Goal: Navigation & Orientation: Find specific page/section

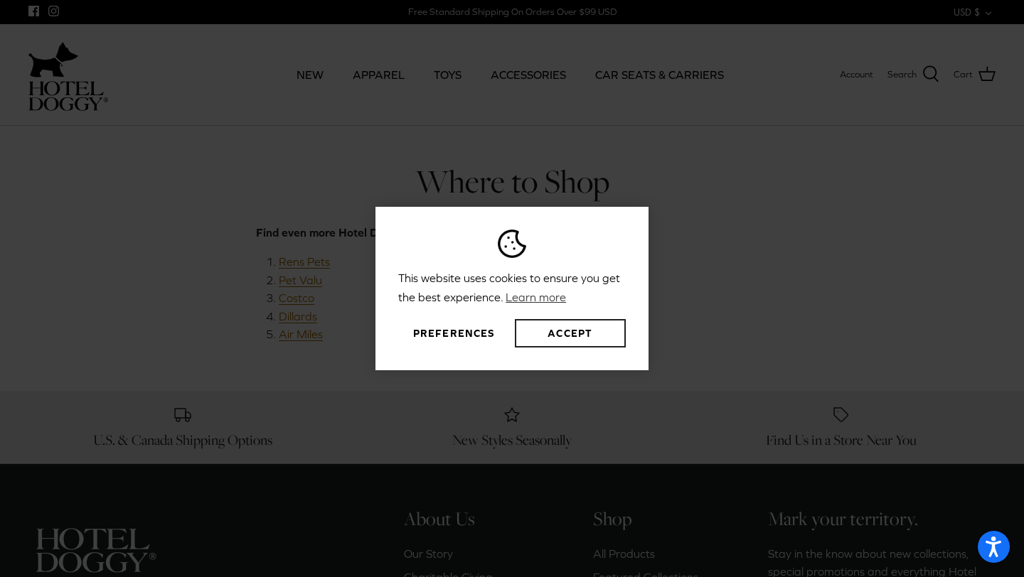
click at [575, 331] on button "Accept" at bounding box center [570, 333] width 111 height 28
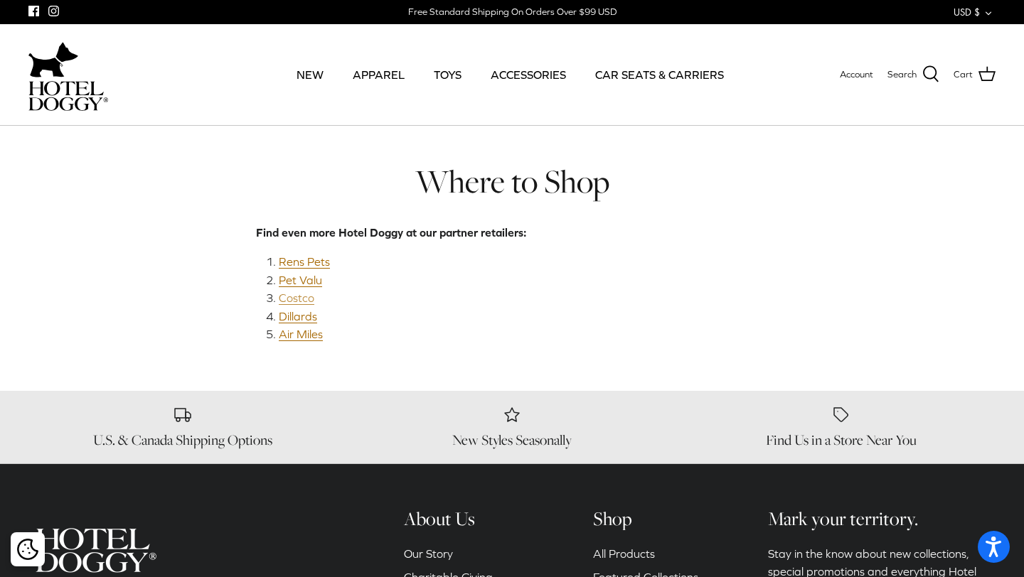
click at [297, 300] on link "Costco" at bounding box center [297, 298] width 36 height 14
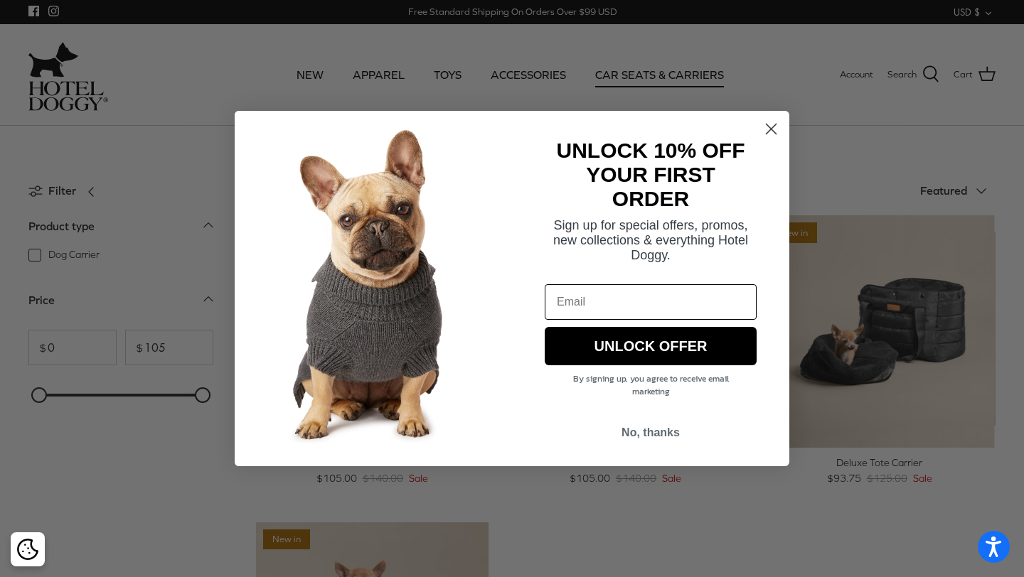
click at [767, 131] on circle "Close dialog" at bounding box center [770, 128] width 23 height 23
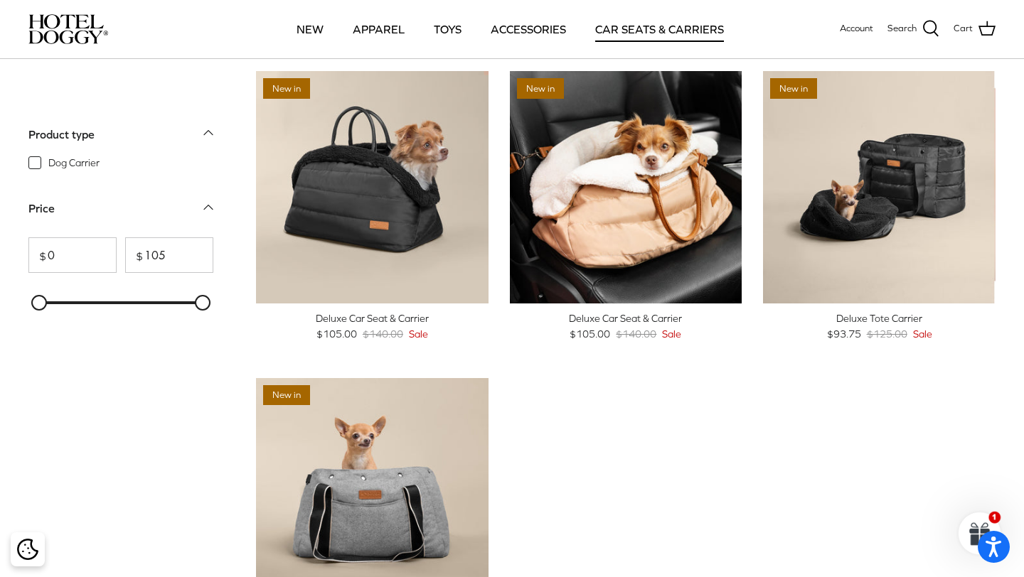
scroll to position [43, 0]
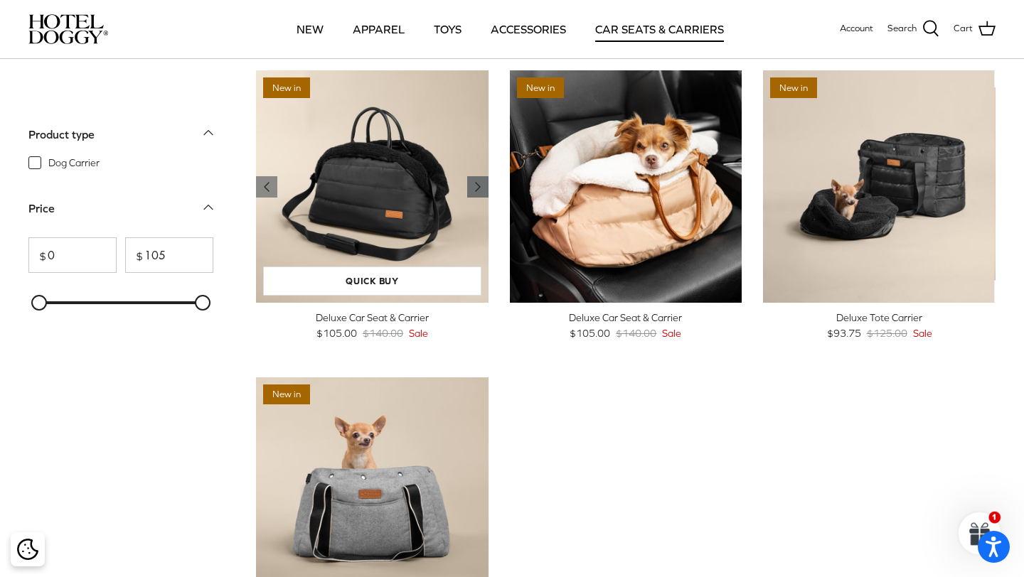
click at [476, 191] on icon "Right" at bounding box center [477, 186] width 17 height 17
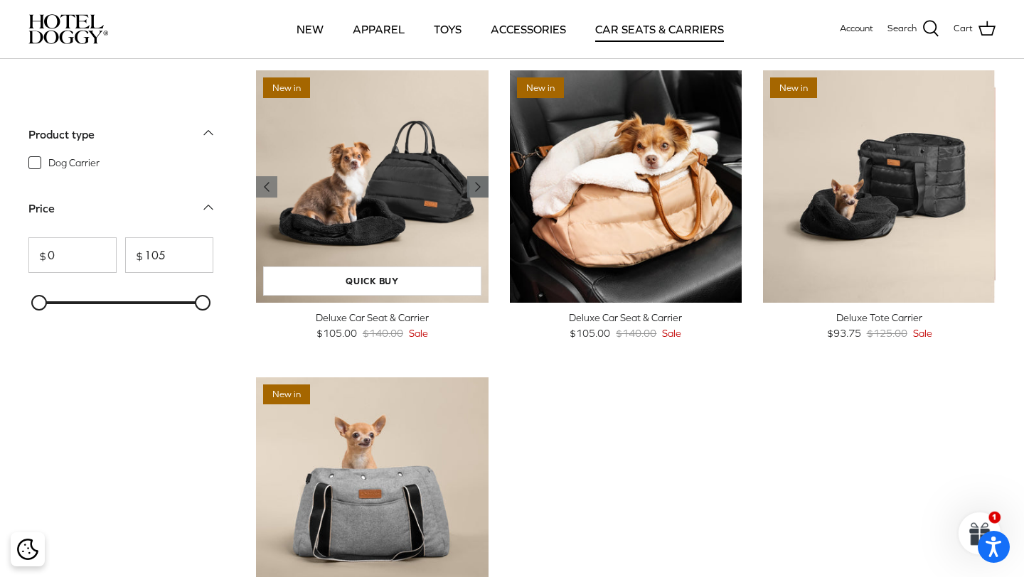
click at [476, 191] on icon "Right" at bounding box center [477, 186] width 17 height 17
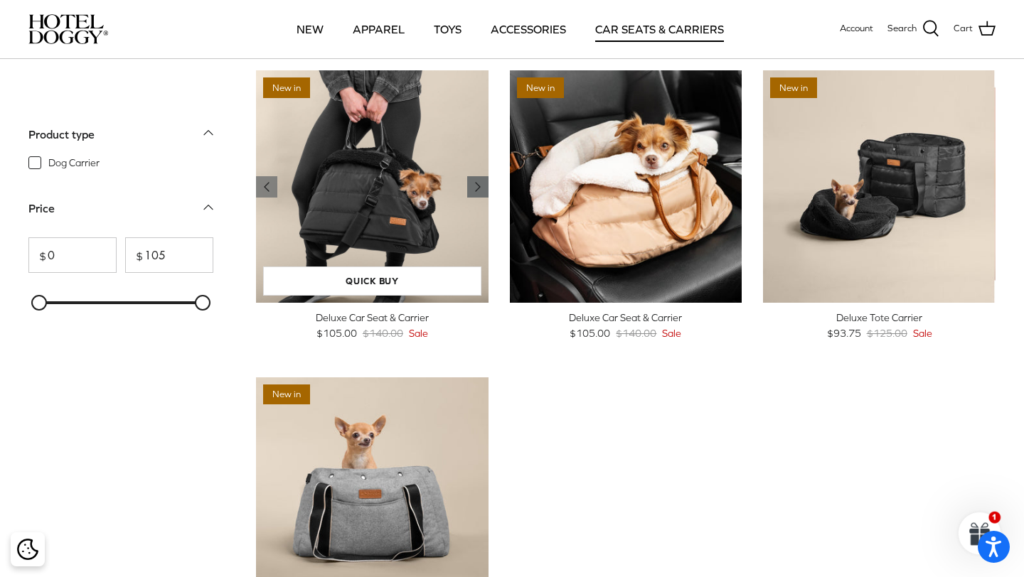
click at [476, 191] on icon "Right" at bounding box center [477, 186] width 17 height 17
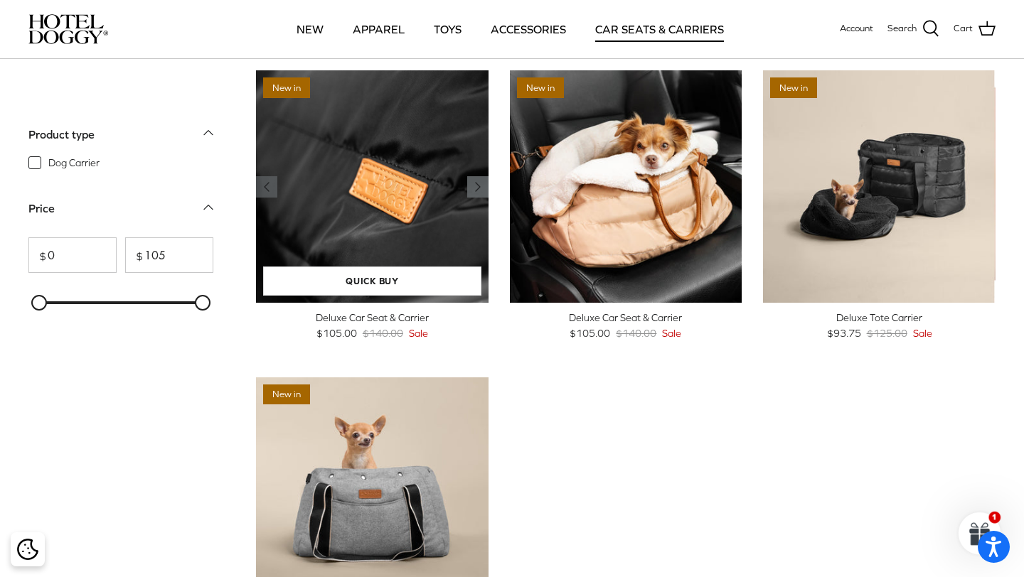
click at [476, 191] on icon "Right" at bounding box center [477, 186] width 17 height 17
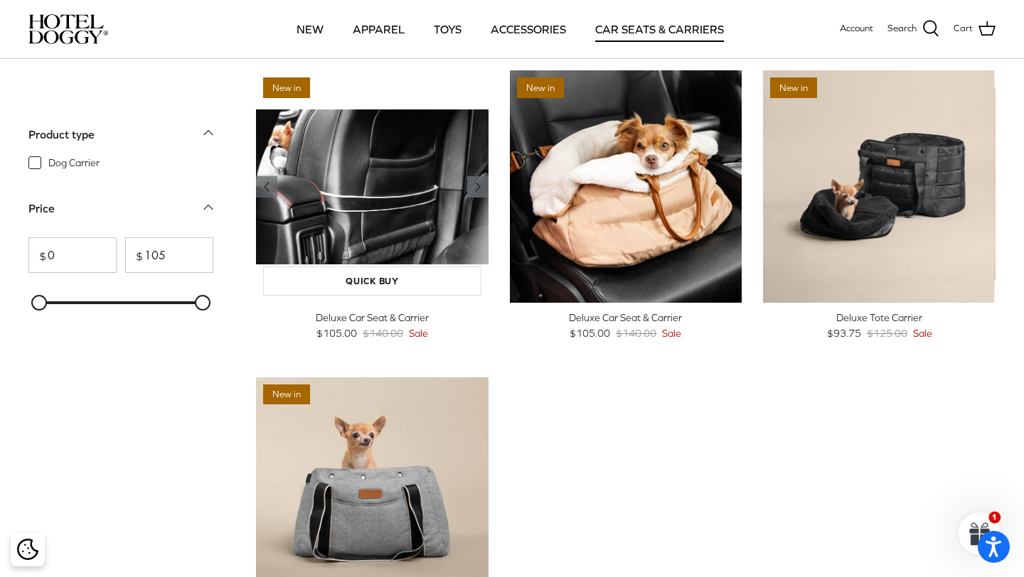
click at [476, 191] on icon "Right" at bounding box center [477, 186] width 17 height 17
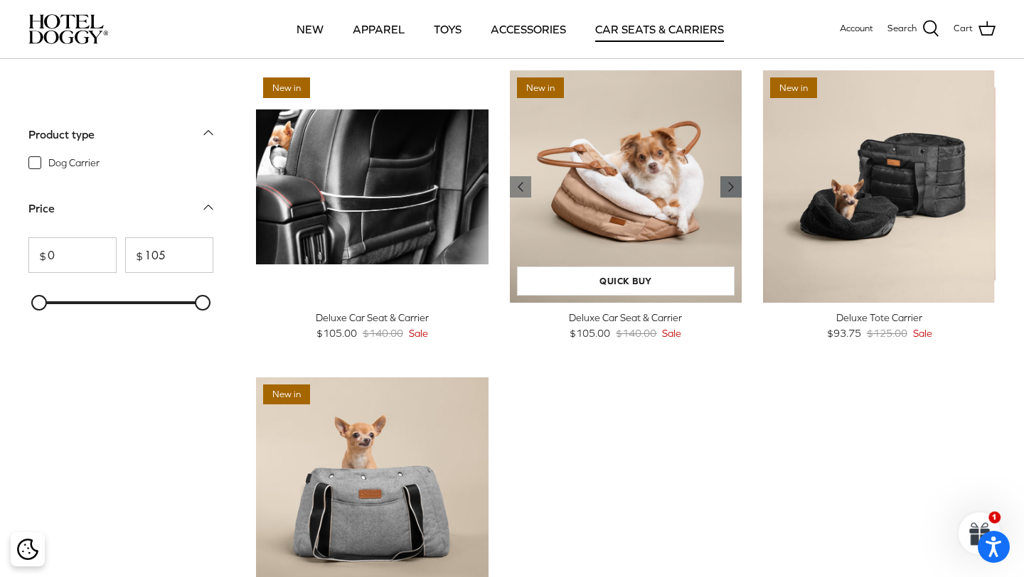
click at [729, 186] on polyline "Previous" at bounding box center [731, 187] width 4 height 9
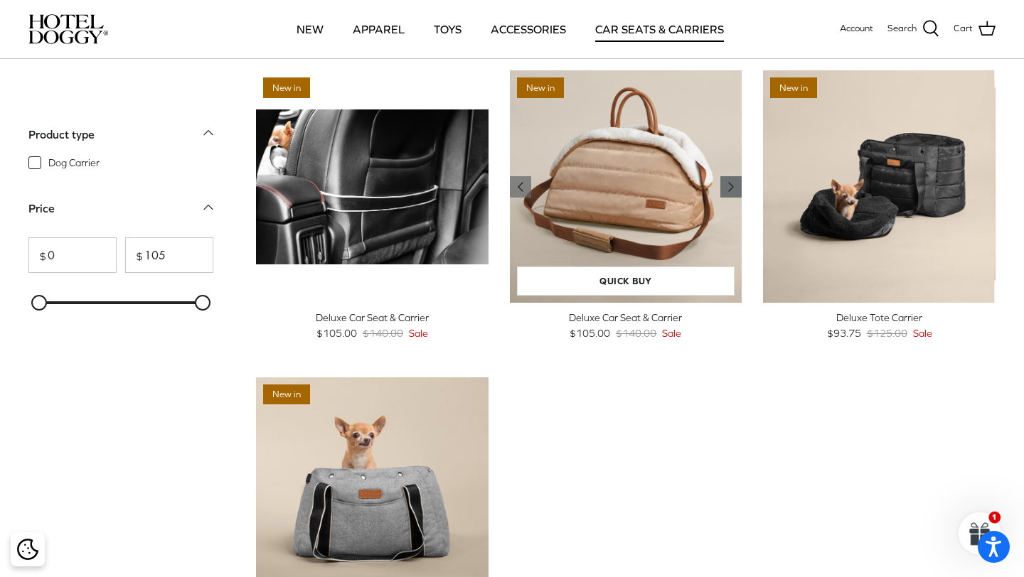
click at [729, 186] on polyline "Previous" at bounding box center [731, 187] width 4 height 9
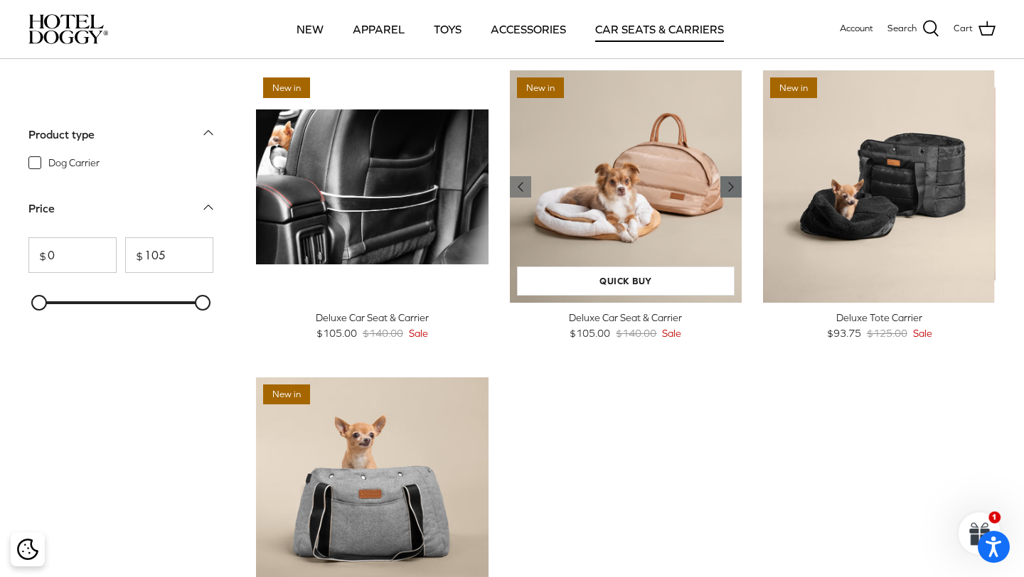
click at [729, 186] on polyline "Previous" at bounding box center [731, 187] width 4 height 9
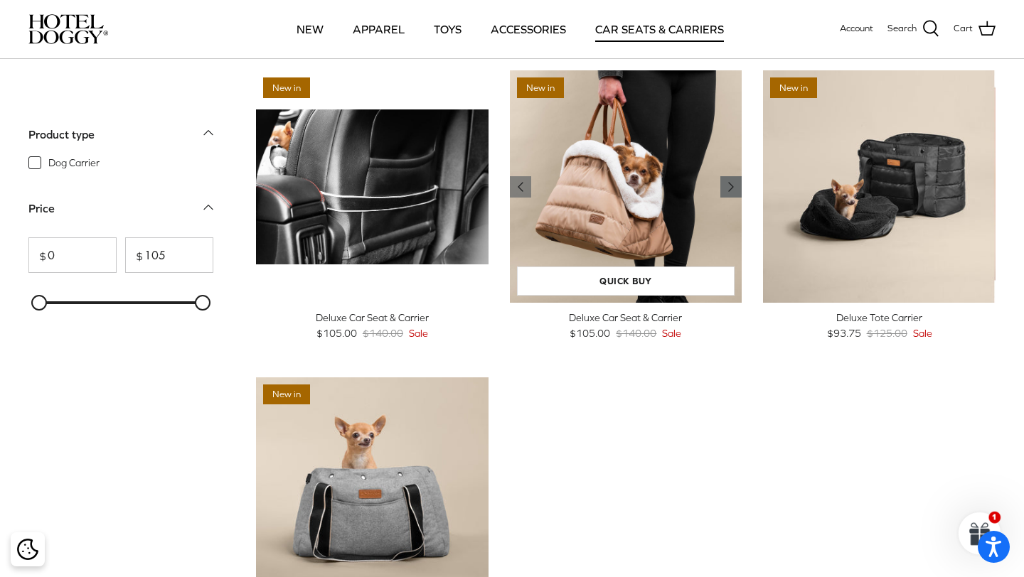
click at [729, 186] on polyline "Previous" at bounding box center [731, 187] width 4 height 9
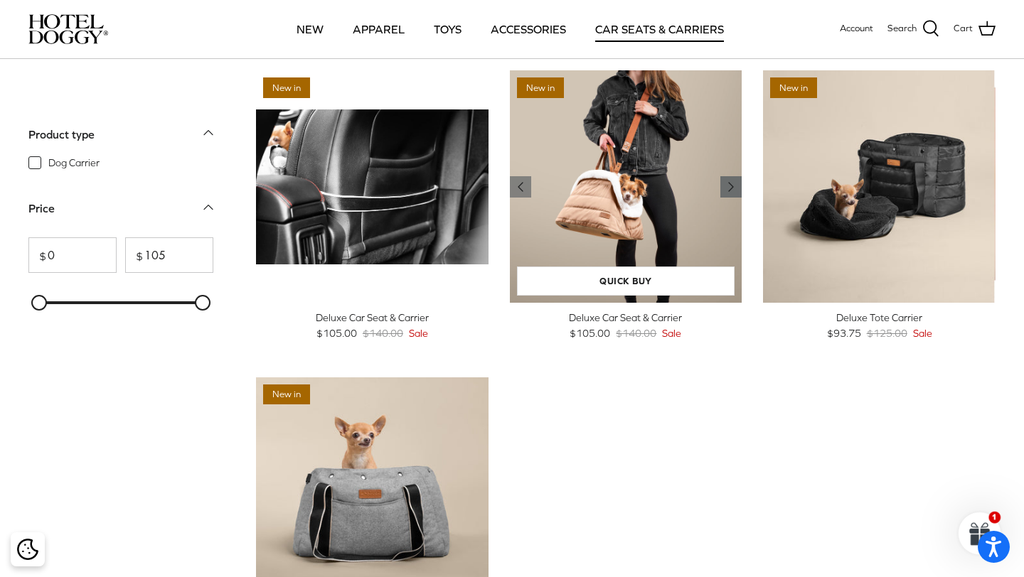
click at [729, 186] on polyline "Previous" at bounding box center [731, 187] width 4 height 9
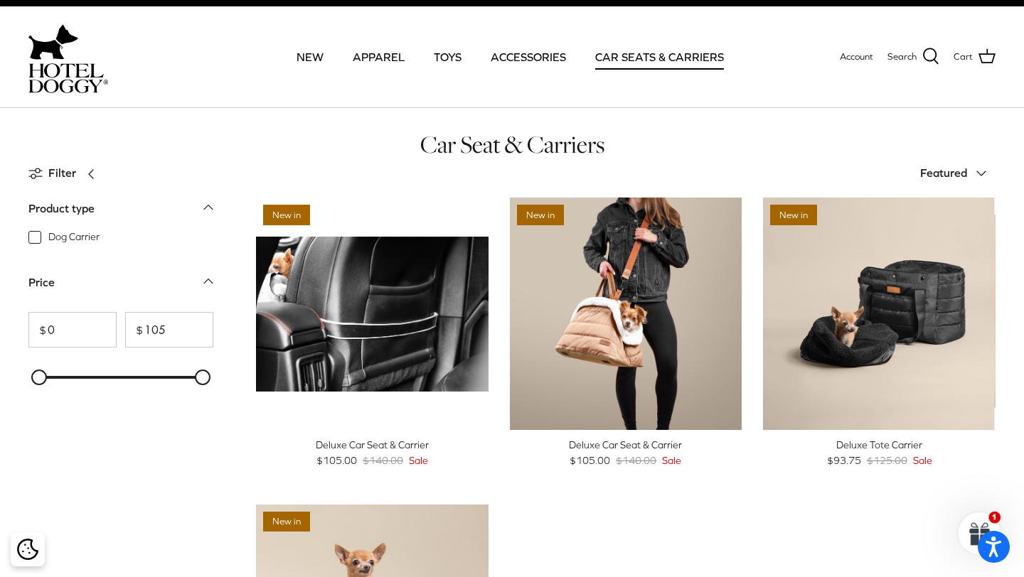
scroll to position [0, 0]
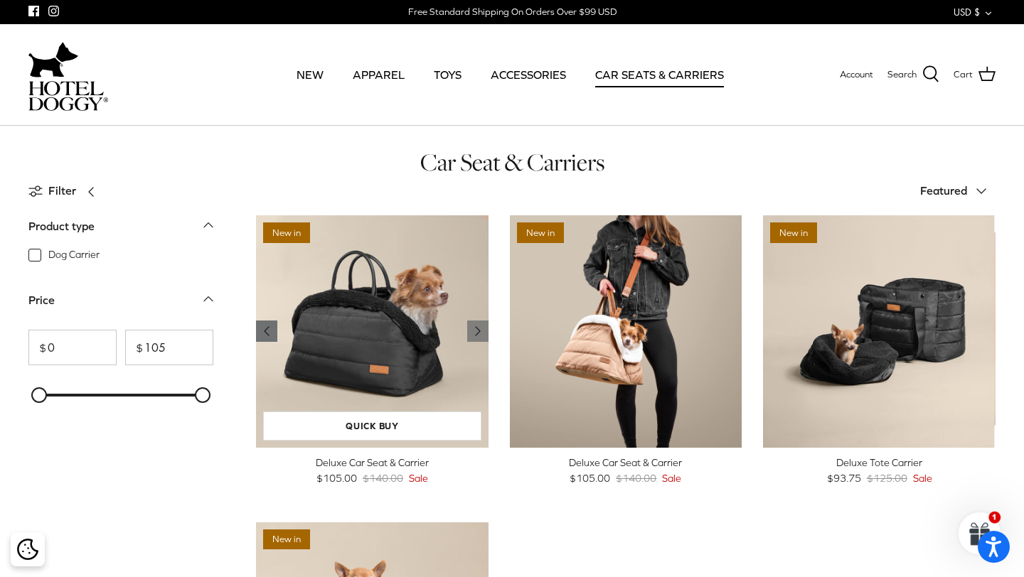
click at [266, 332] on polyline "Previous" at bounding box center [266, 331] width 4 height 9
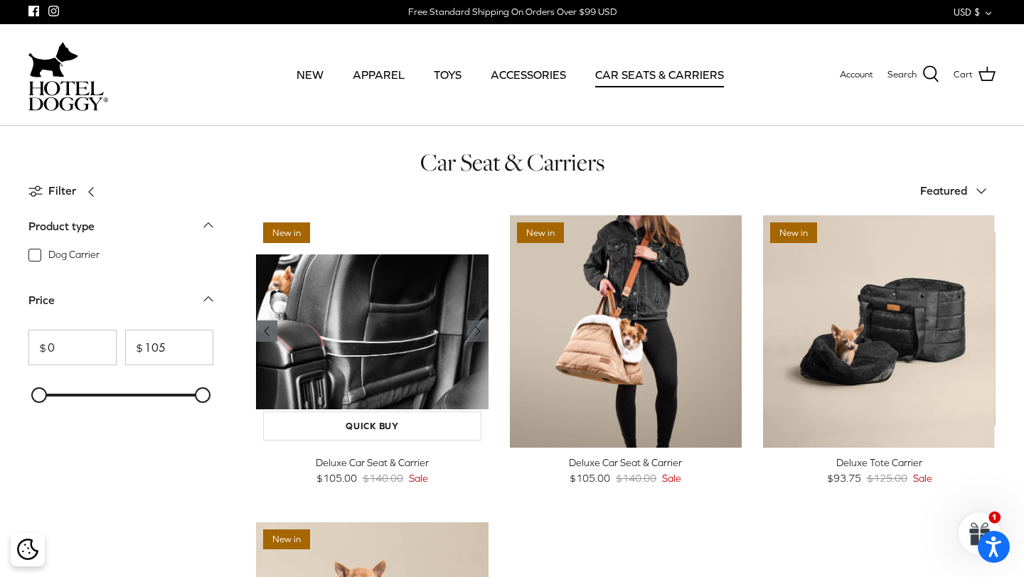
click at [266, 332] on polyline "Previous" at bounding box center [266, 331] width 4 height 9
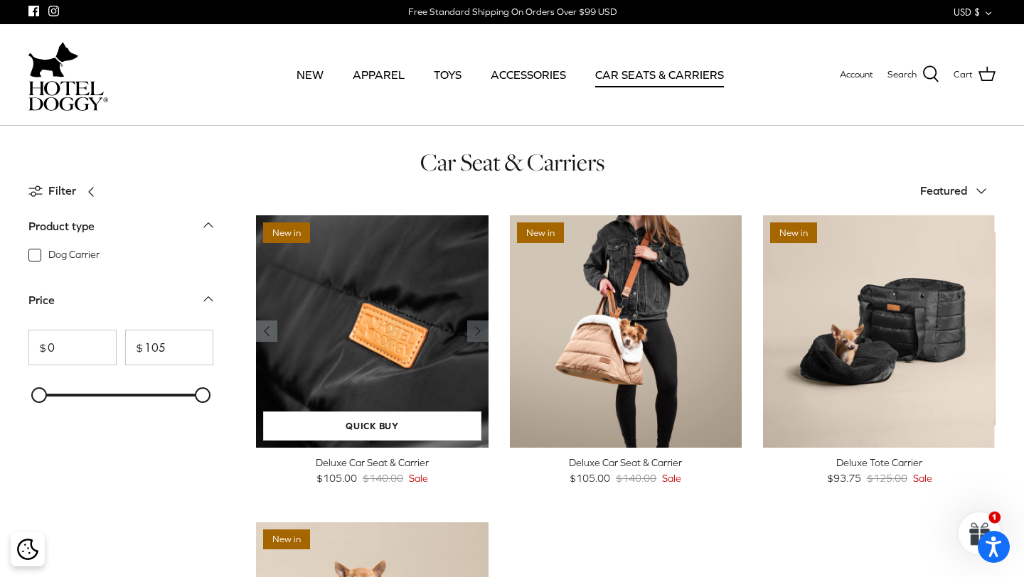
click at [266, 332] on polyline "Previous" at bounding box center [266, 331] width 4 height 9
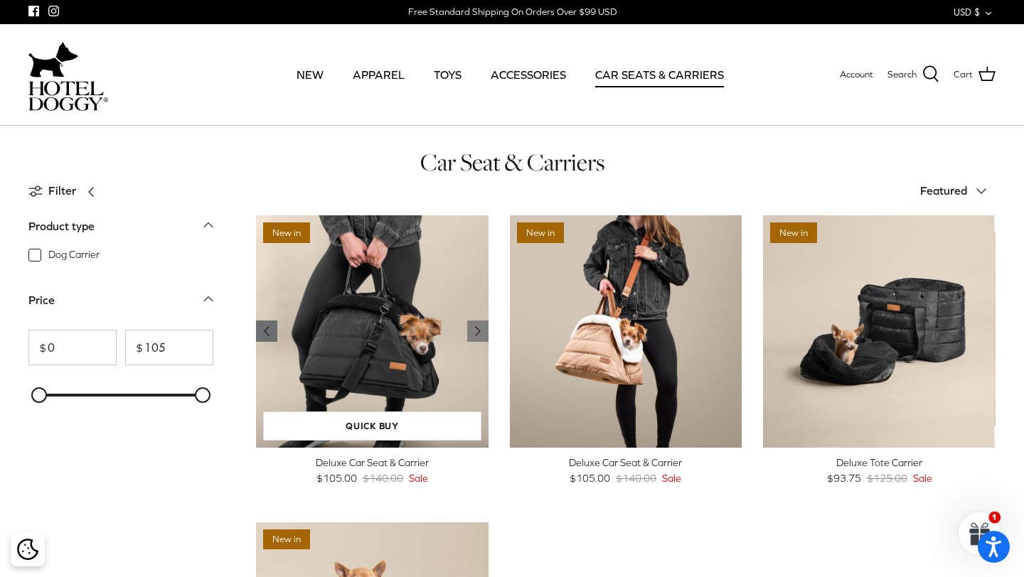
click at [266, 332] on polyline "Previous" at bounding box center [266, 331] width 4 height 9
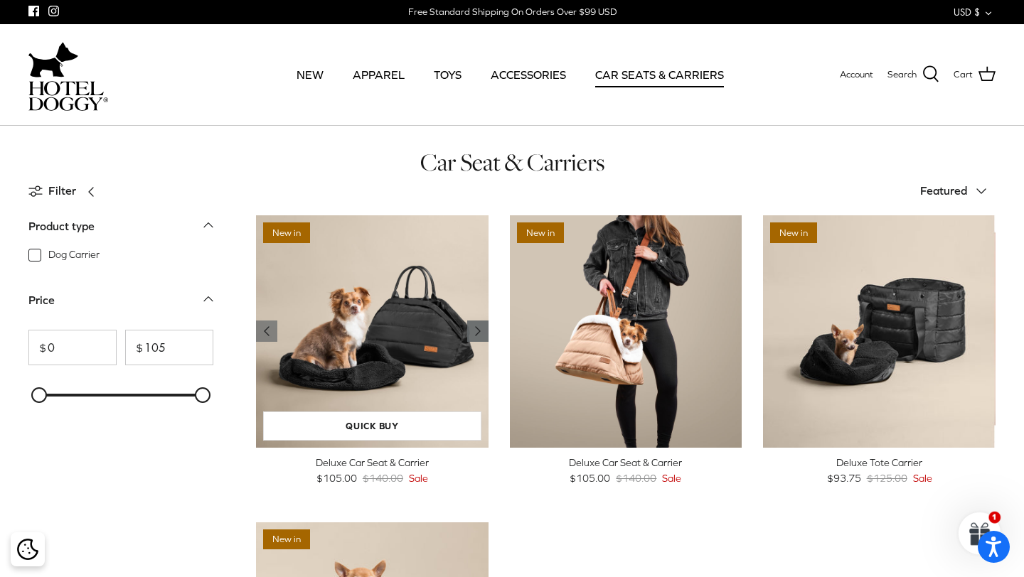
click at [476, 333] on polyline "Previous" at bounding box center [478, 331] width 4 height 9
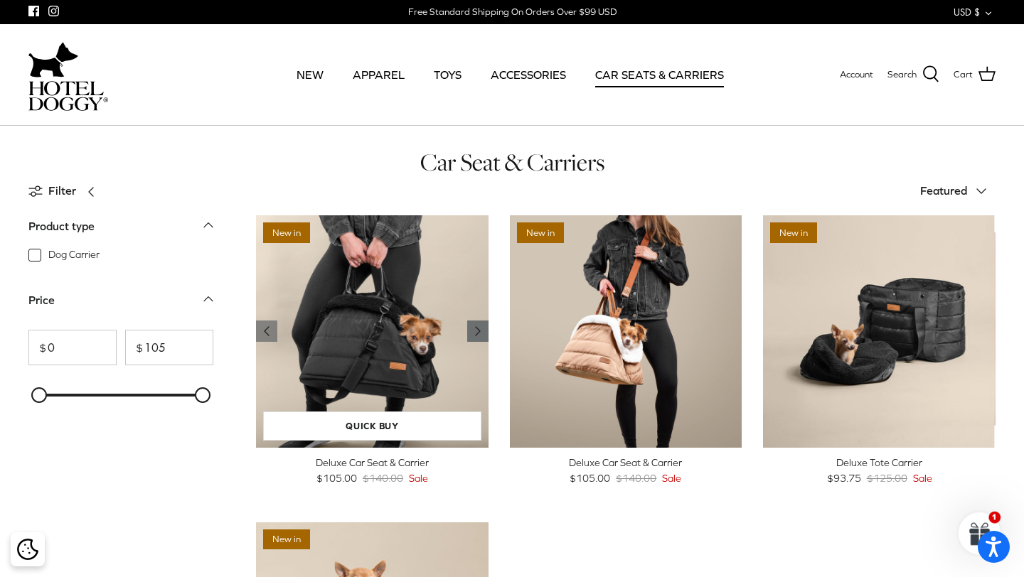
click at [476, 333] on polyline "Previous" at bounding box center [478, 331] width 4 height 9
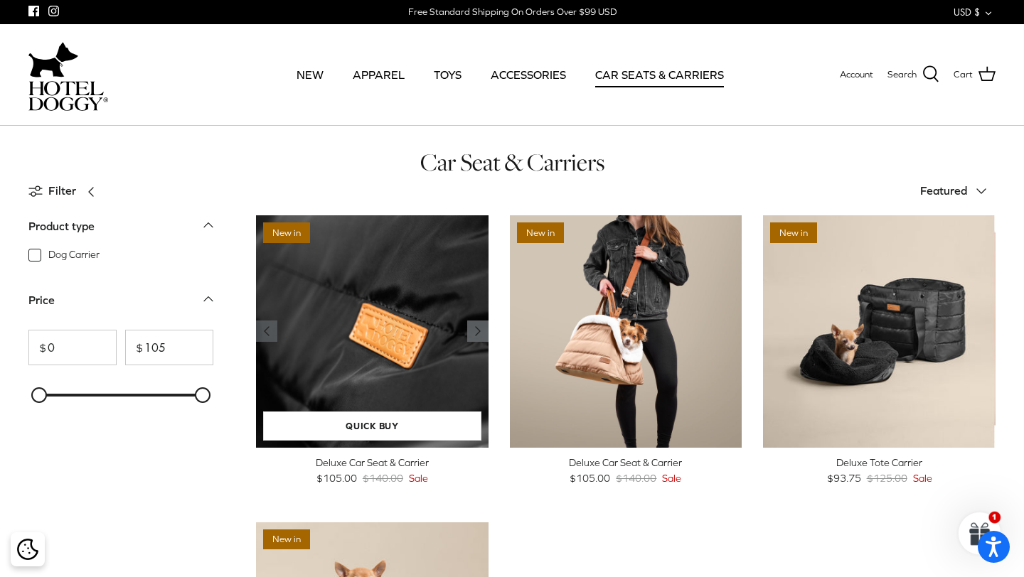
click at [476, 333] on polyline "Previous" at bounding box center [478, 331] width 4 height 9
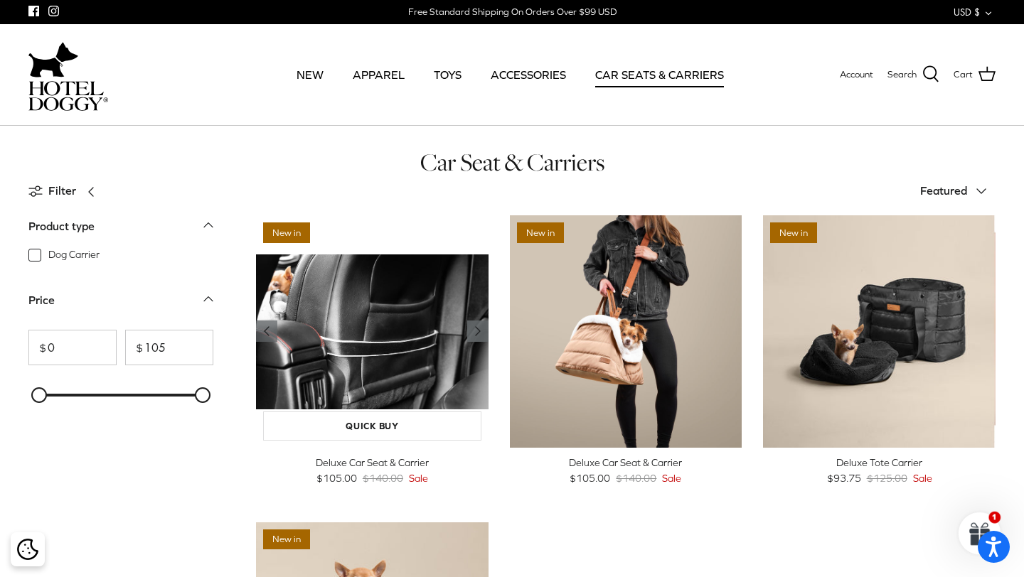
click at [476, 333] on polyline "Previous" at bounding box center [478, 331] width 4 height 9
